Goal: Information Seeking & Learning: Learn about a topic

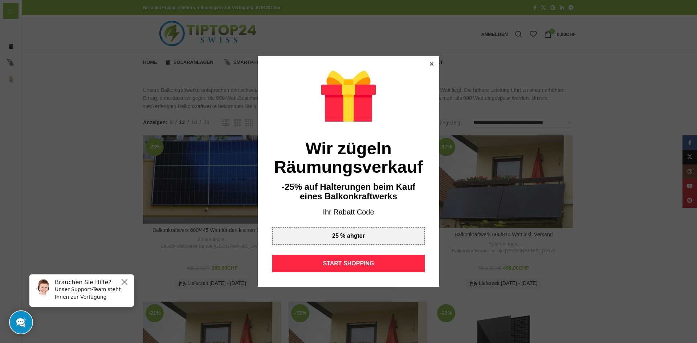
click at [430, 64] on icon at bounding box center [432, 64] width 4 height 4
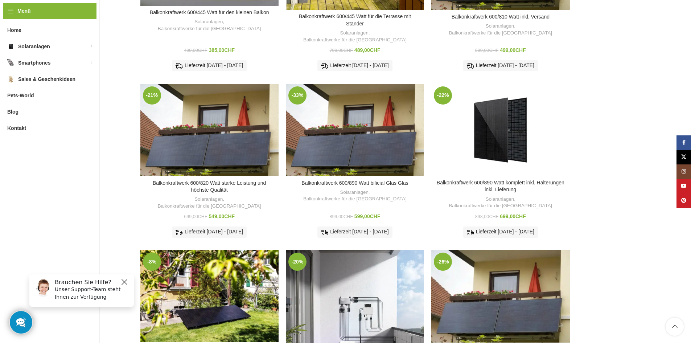
scroll to position [290, 0]
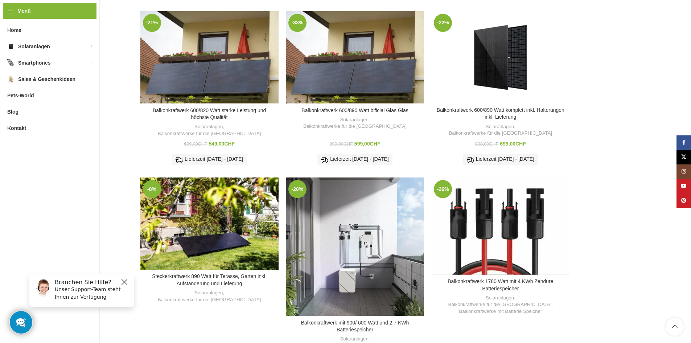
click at [490, 227] on div "Balkonkraftwerk 1780 Watt mit 4 KWh Zendure Batteriespeicher" at bounding box center [501, 225] width 28 height 97
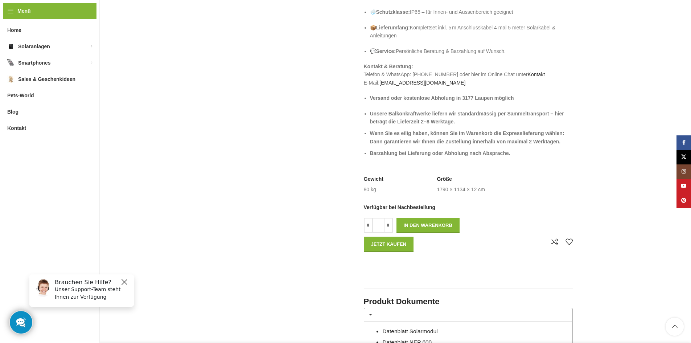
scroll to position [363, 0]
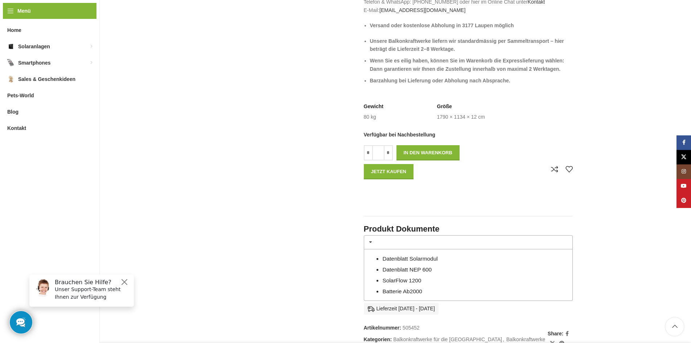
click at [421, 258] on link "Datenblatt Solarmodul" at bounding box center [410, 259] width 55 height 6
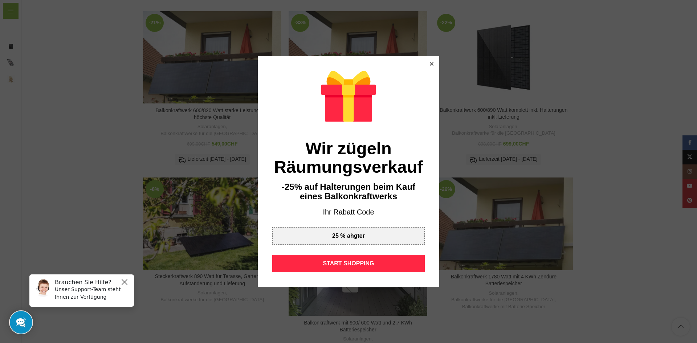
click at [430, 64] on icon at bounding box center [432, 64] width 4 height 4
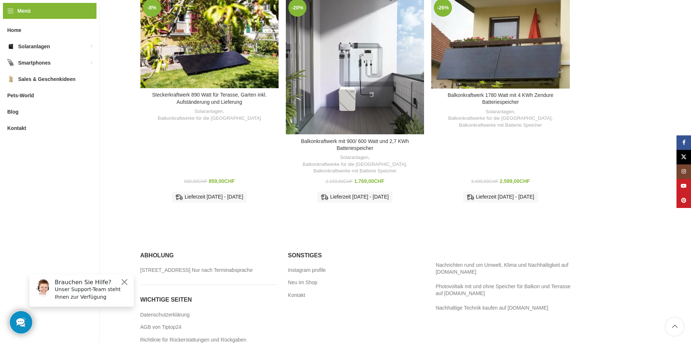
scroll to position [486, 0]
